Goal: Task Accomplishment & Management: Use online tool/utility

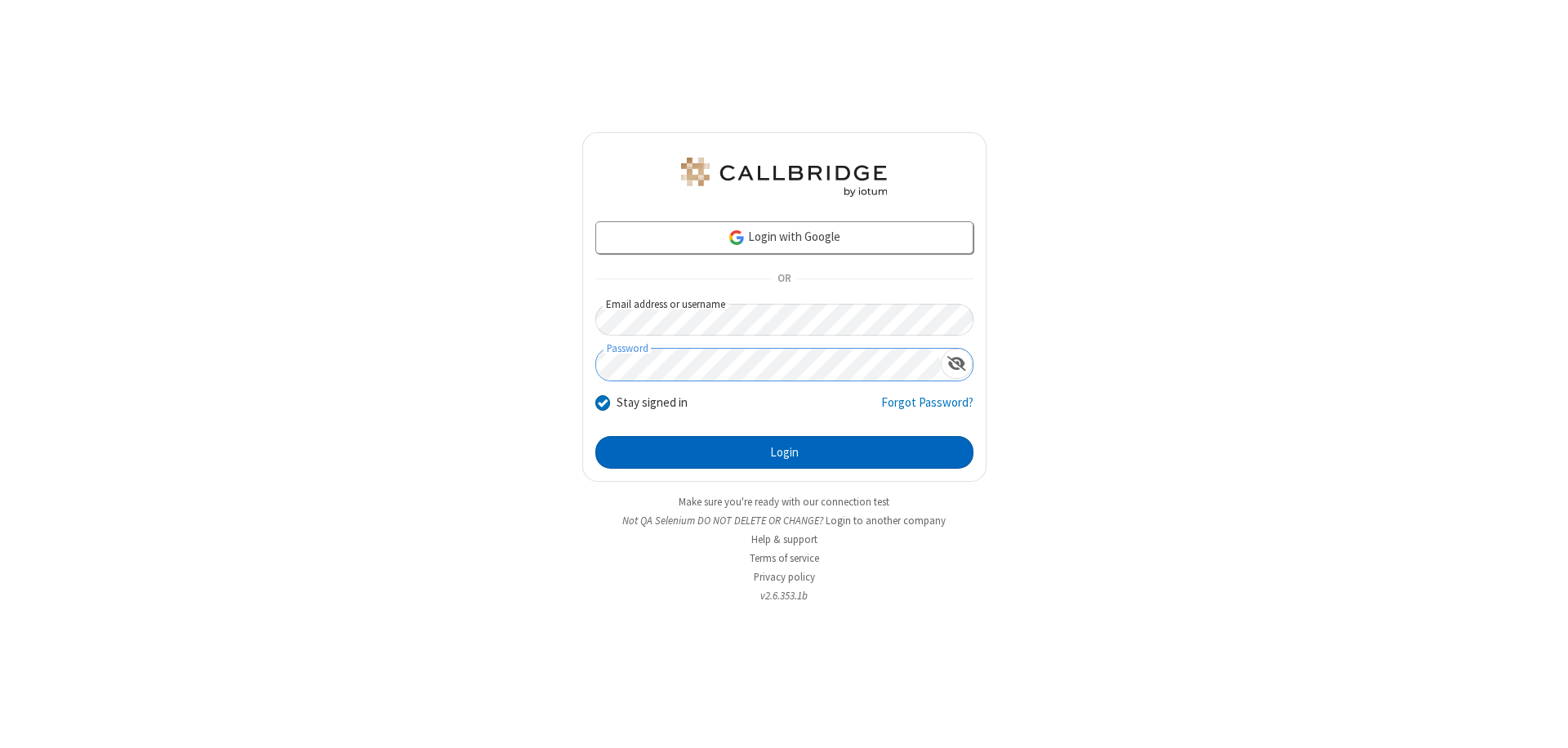
click at [784, 452] on button "Login" at bounding box center [784, 452] width 378 height 32
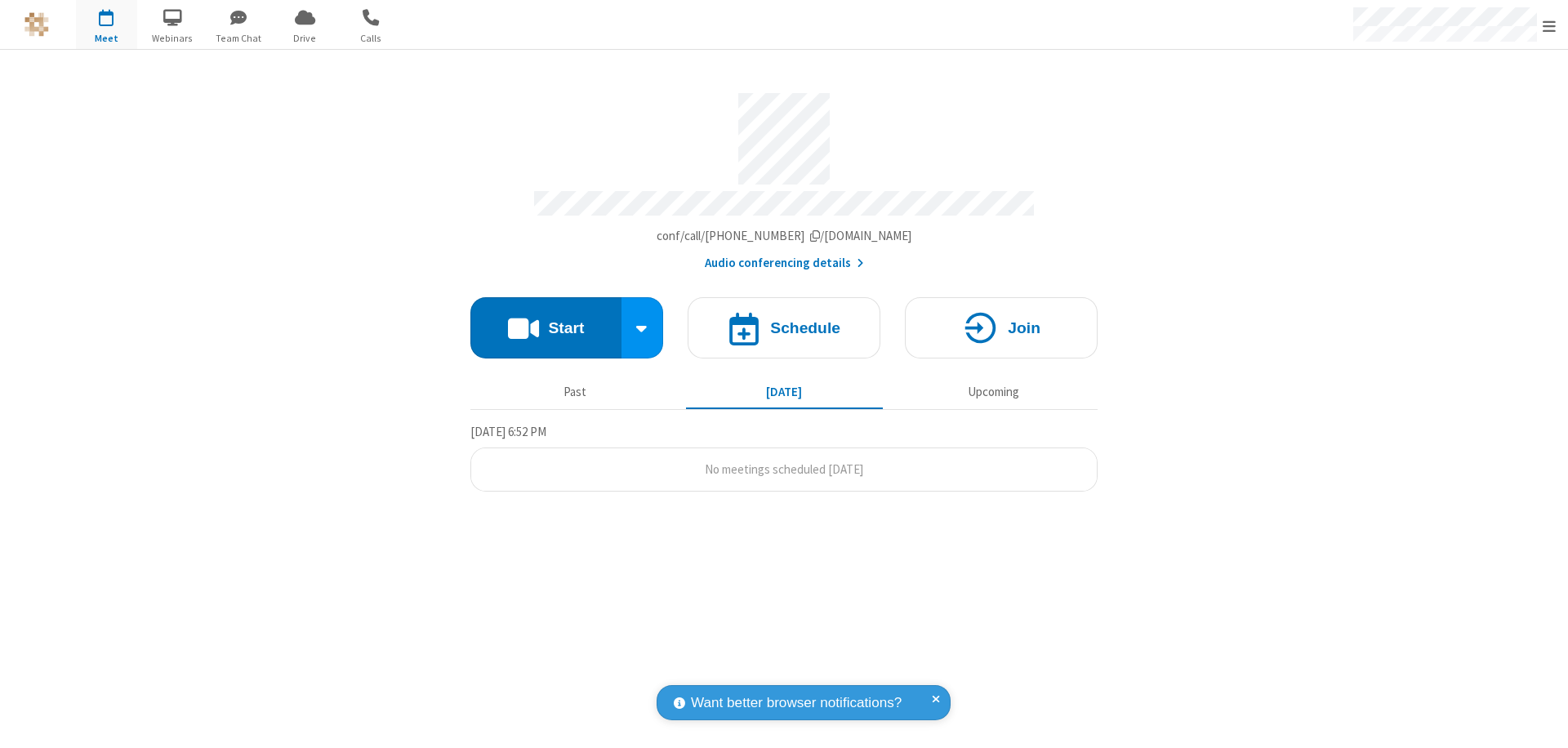
click at [545, 320] on button "Start" at bounding box center [545, 328] width 151 height 61
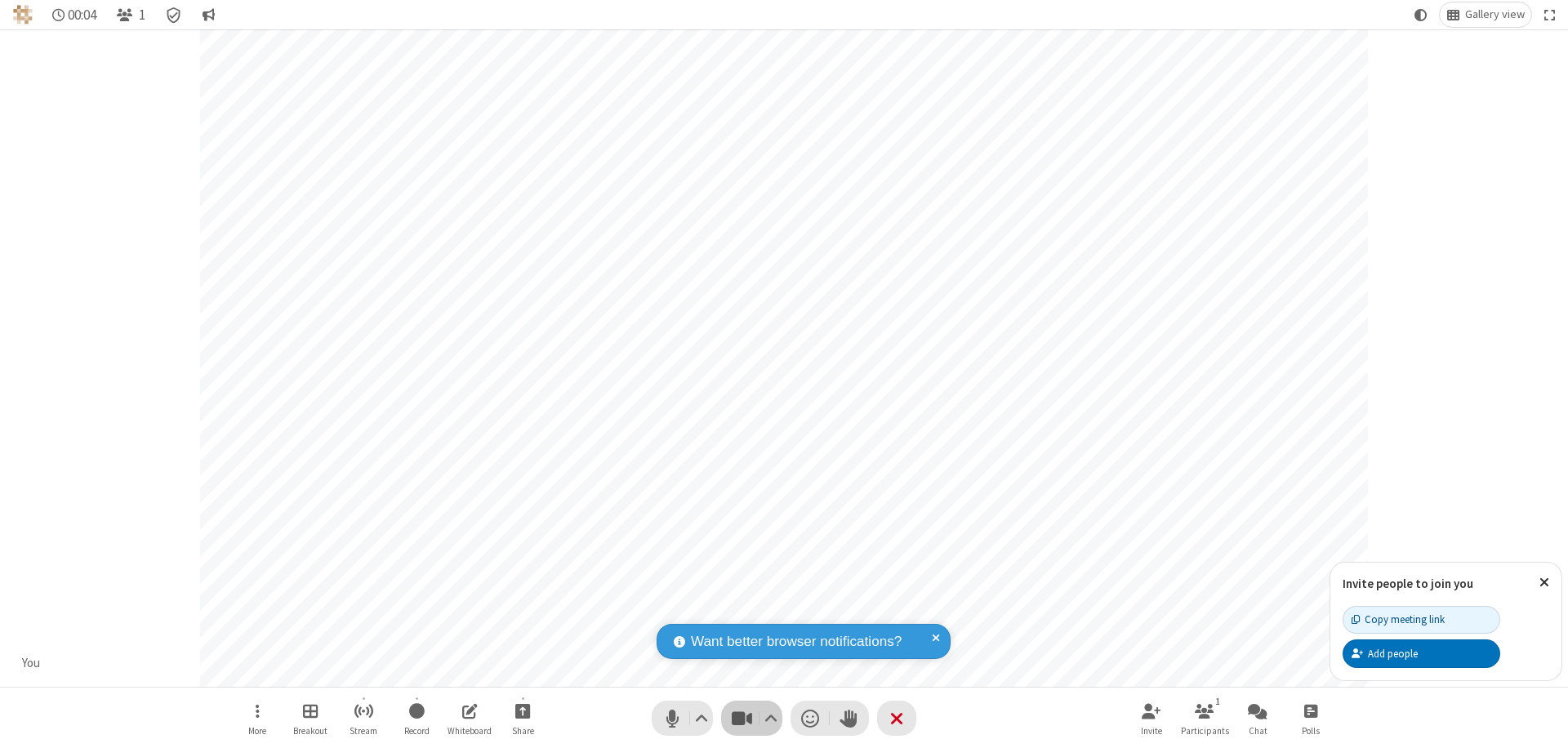
click at [742, 718] on span "Stop video (⌘+Shift+V)" at bounding box center [742, 718] width 24 height 24
click at [742, 718] on span "Start video (⌘+Shift+V)" at bounding box center [742, 718] width 24 height 24
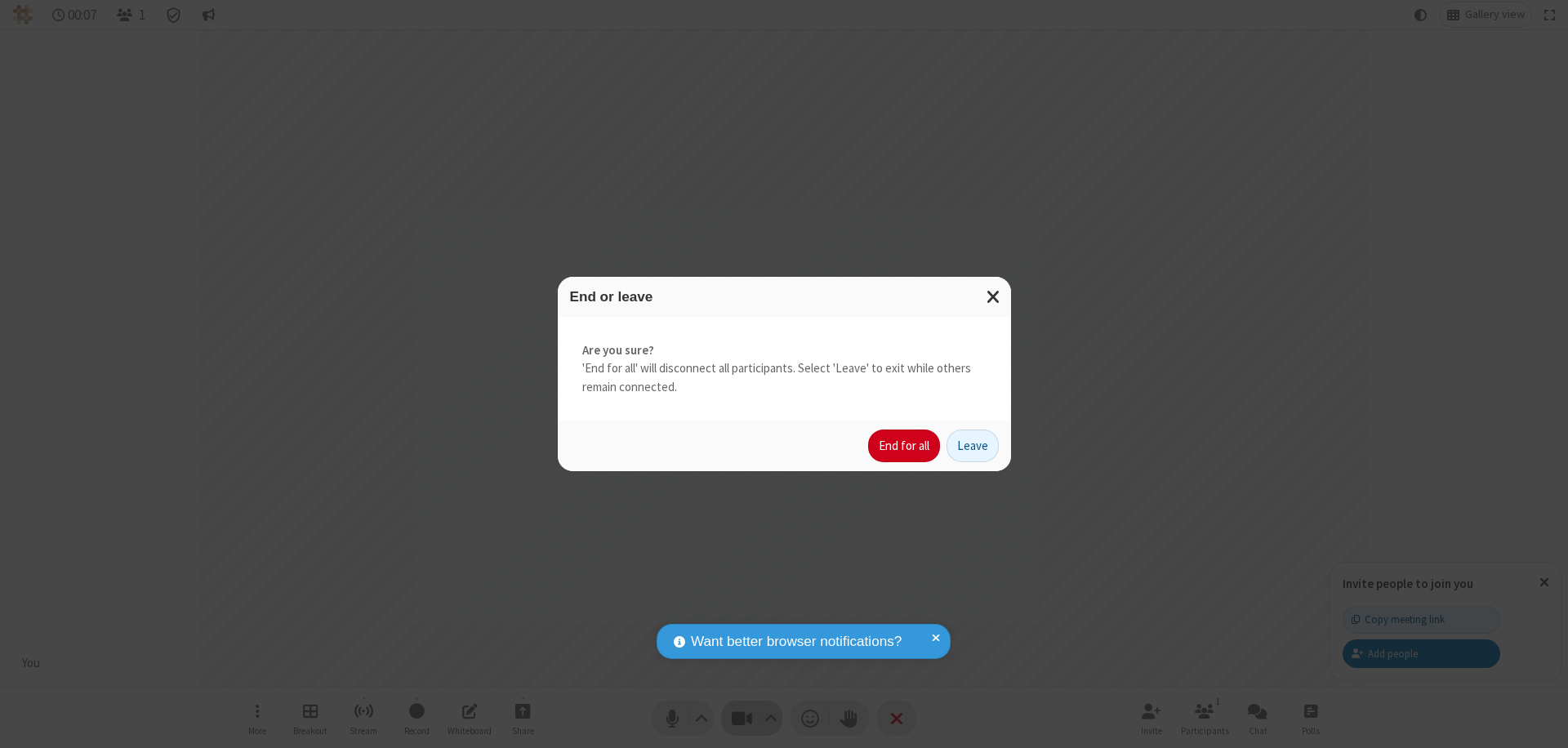
click at [905, 446] on button "End for all" at bounding box center [904, 445] width 72 height 32
